Goal: Navigation & Orientation: Go to known website

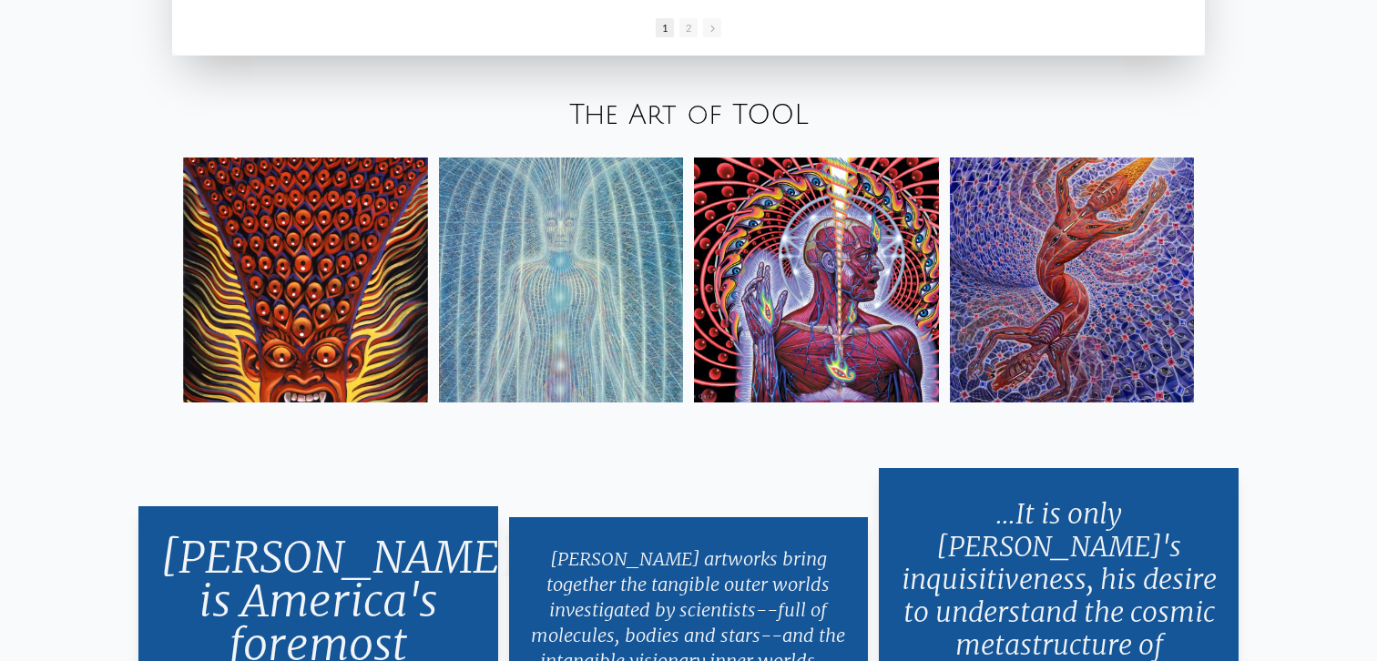
scroll to position [3241, 0]
